Goal: Transaction & Acquisition: Purchase product/service

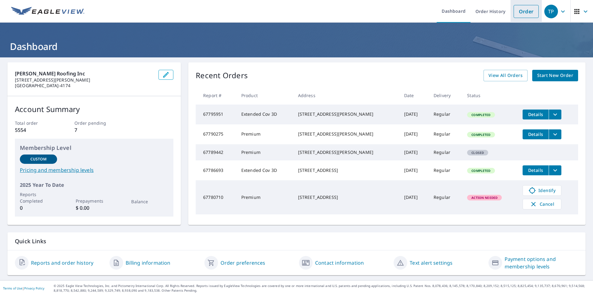
click at [523, 12] on link "Order" at bounding box center [526, 11] width 25 height 13
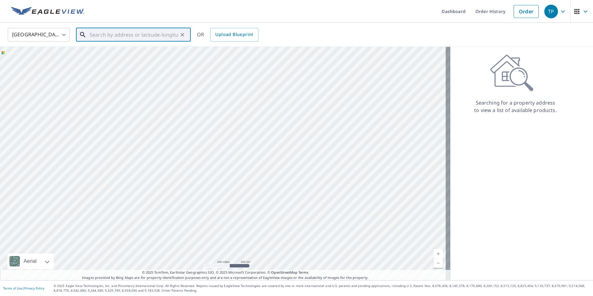
click at [93, 38] on input "text" at bounding box center [134, 34] width 88 height 17
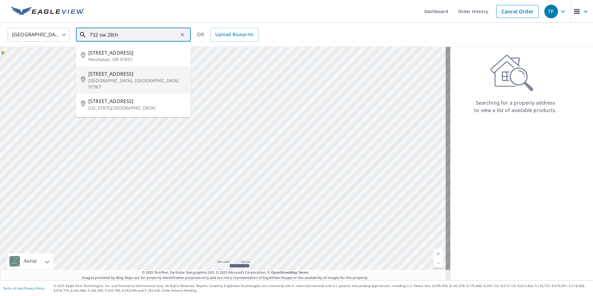
click at [93, 72] on span "732 Sw 28th St" at bounding box center [136, 73] width 97 height 7
type input "732 Sw 28th St Lincoln City, OR 97367"
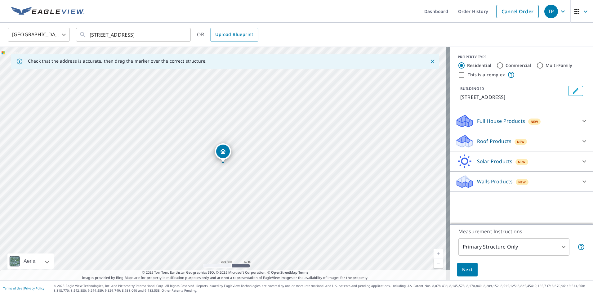
click at [463, 142] on icon at bounding box center [465, 139] width 16 height 8
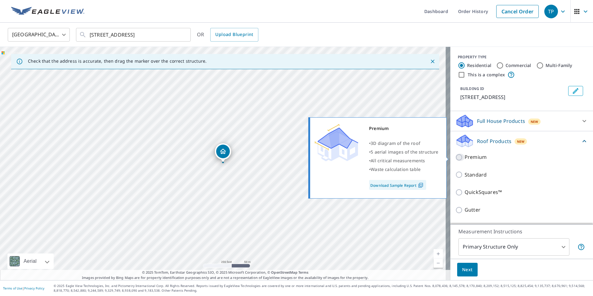
click at [456, 156] on input "Premium" at bounding box center [460, 157] width 9 height 7
checkbox input "true"
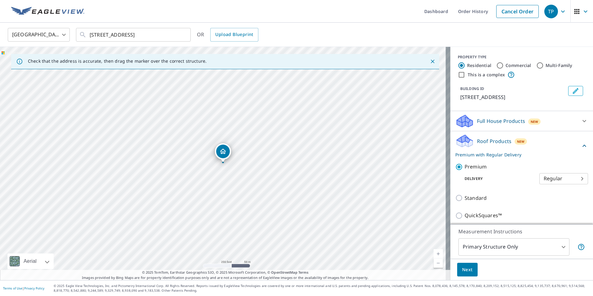
click at [467, 273] on span "Next" at bounding box center [467, 270] width 11 height 8
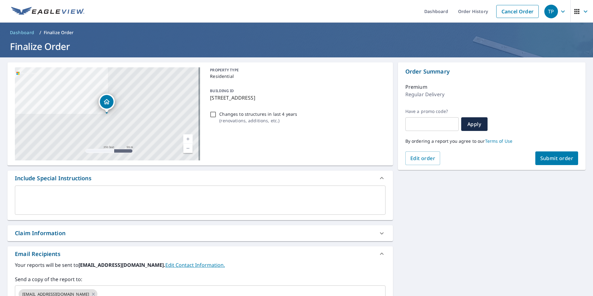
click at [551, 160] on span "Submit order" at bounding box center [557, 158] width 33 height 7
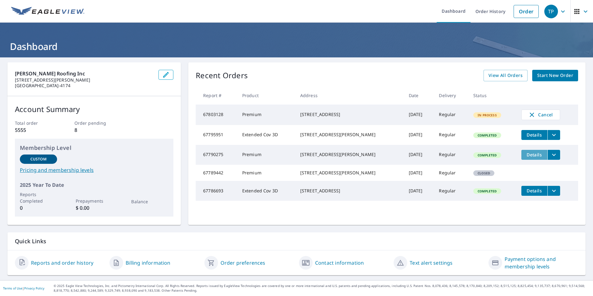
click at [530, 160] on button "Details" at bounding box center [535, 155] width 26 height 10
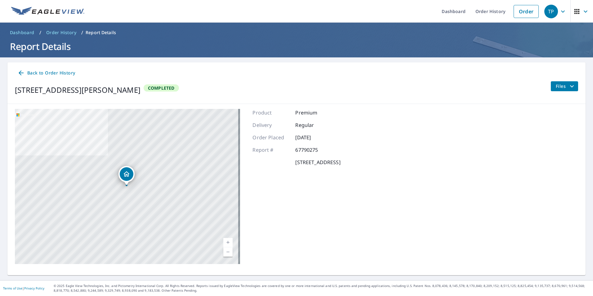
click at [556, 84] on span "Files" at bounding box center [566, 86] width 20 height 7
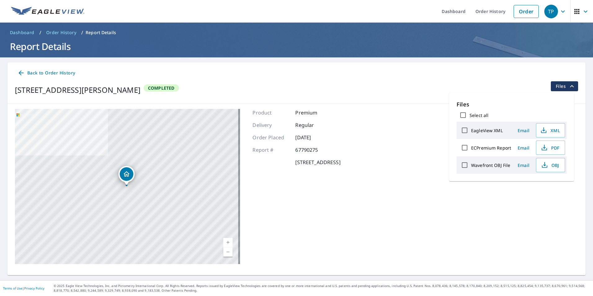
click at [465, 115] on input "Select all" at bounding box center [463, 115] width 13 height 13
checkbox input "true"
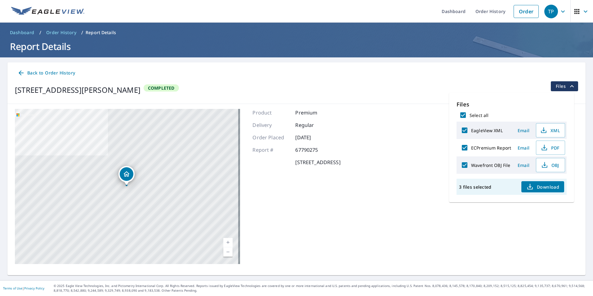
click at [548, 187] on span "Download" at bounding box center [543, 186] width 33 height 7
